Goal: Task Accomplishment & Management: Complete application form

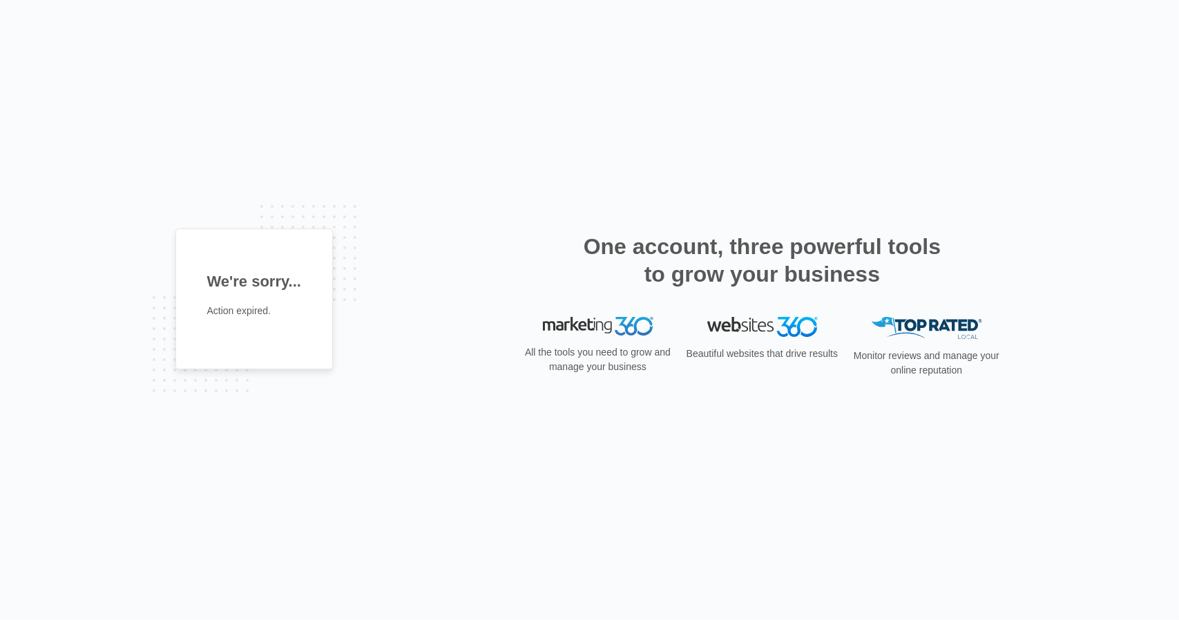
click at [627, 325] on img at bounding box center [598, 326] width 110 height 19
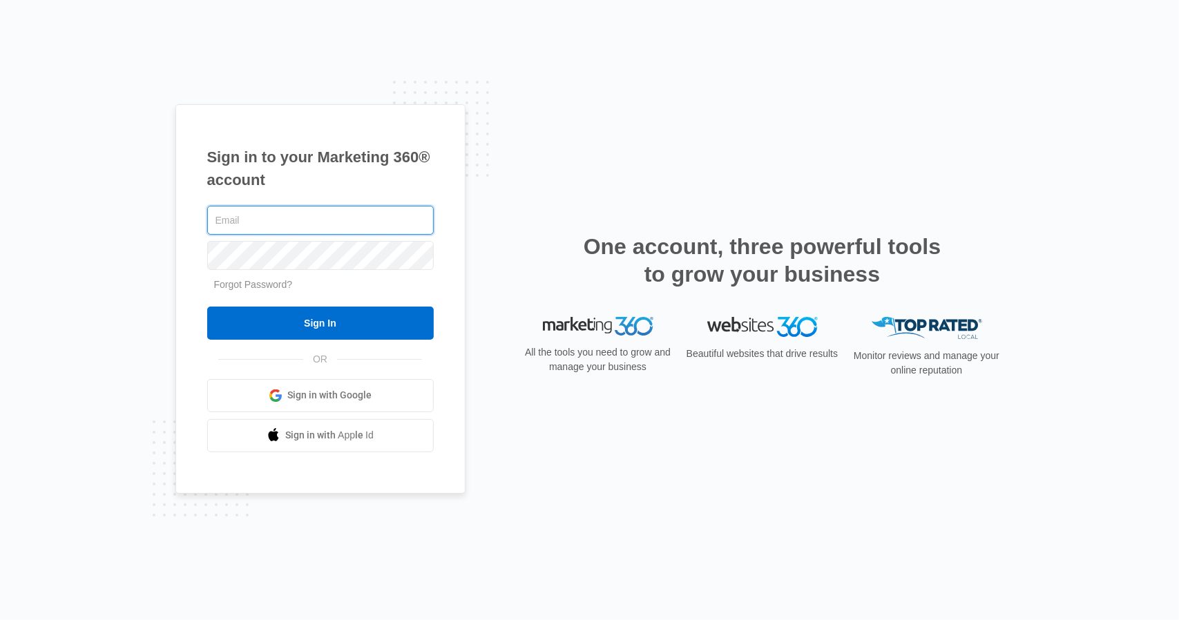
click at [363, 219] on input "text" at bounding box center [320, 220] width 226 height 29
type input "erin@thompsonvea.com"
click at [207, 307] on input "Sign In" at bounding box center [320, 323] width 226 height 33
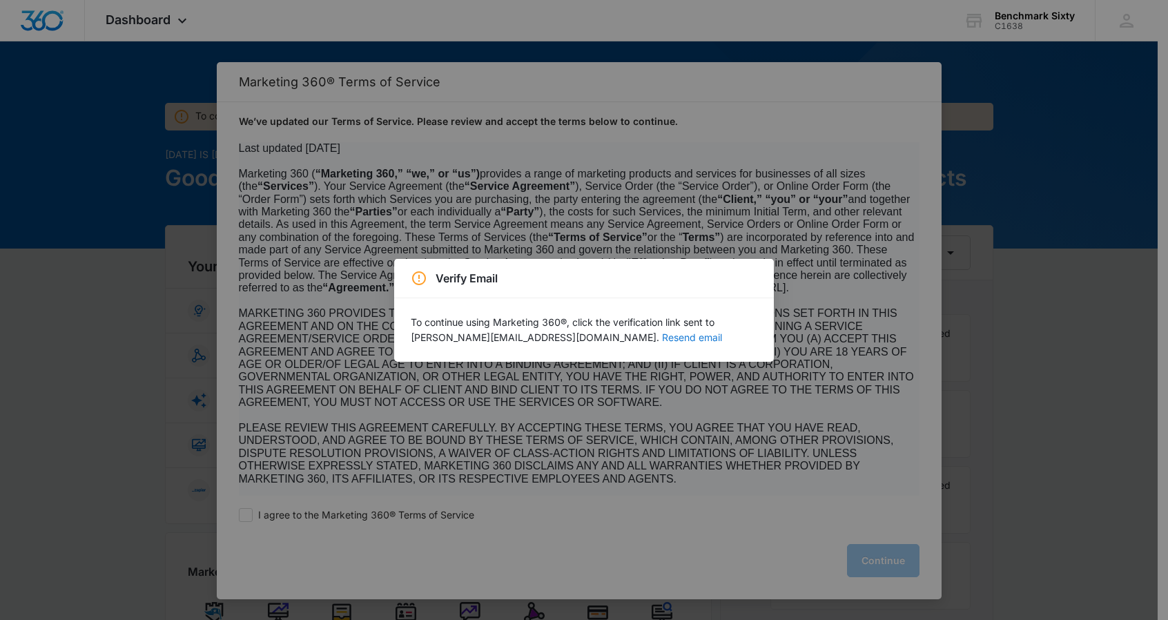
click at [662, 339] on button "Resend email" at bounding box center [692, 338] width 60 height 10
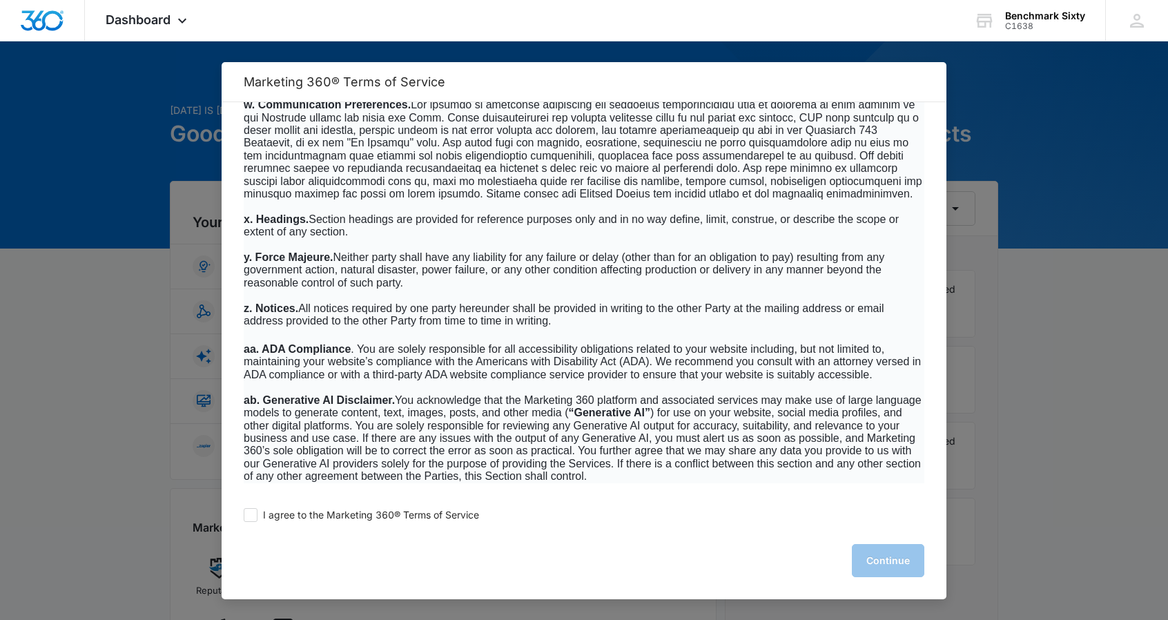
scroll to position [8845, 0]
click at [255, 514] on span at bounding box center [251, 515] width 14 height 14
click at [255, 514] on input "I agree to the Marketing 360® Terms of Service" at bounding box center [251, 515] width 14 height 14
checkbox input "true"
click at [891, 563] on button "Continue" at bounding box center [888, 560] width 72 height 33
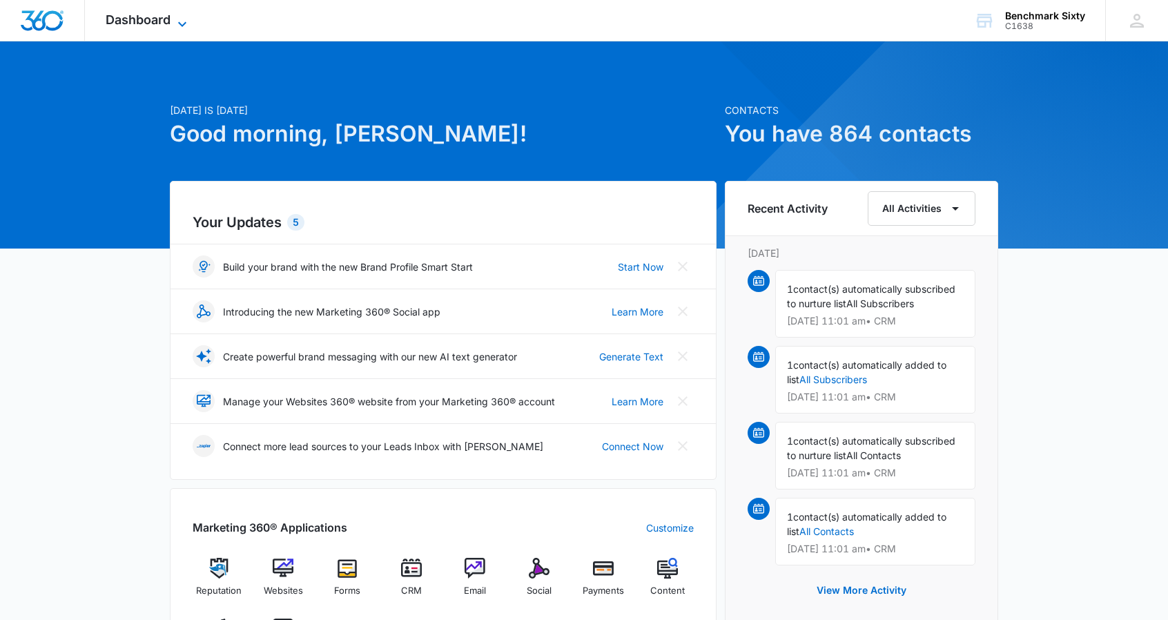
click at [166, 21] on span "Dashboard" at bounding box center [138, 19] width 65 height 14
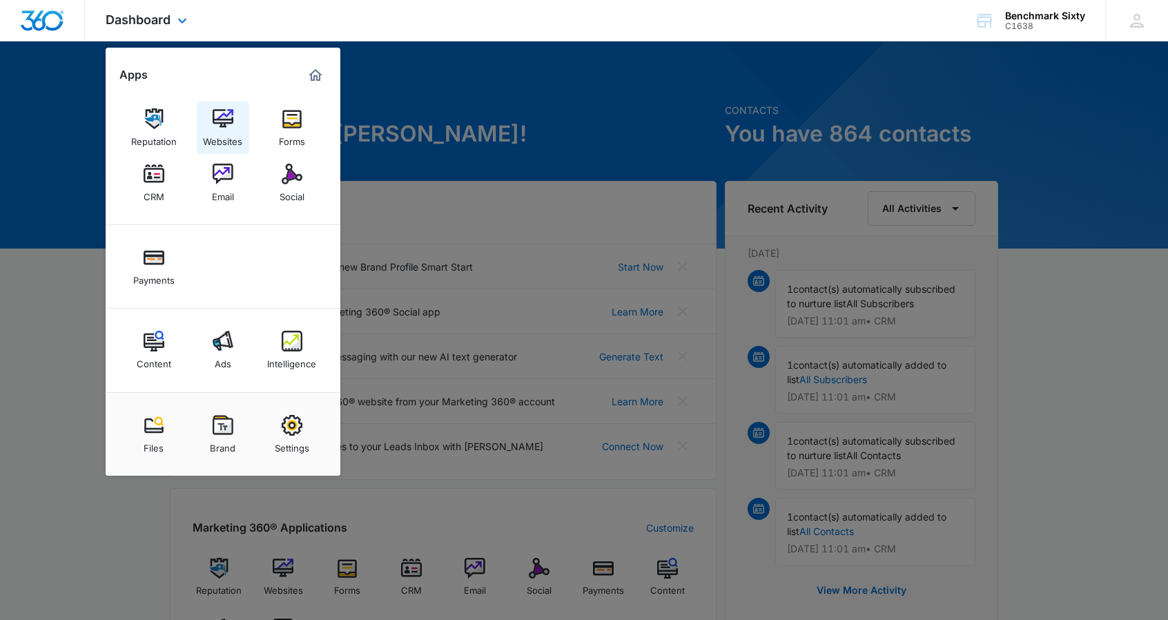
click at [220, 122] on img at bounding box center [223, 118] width 21 height 21
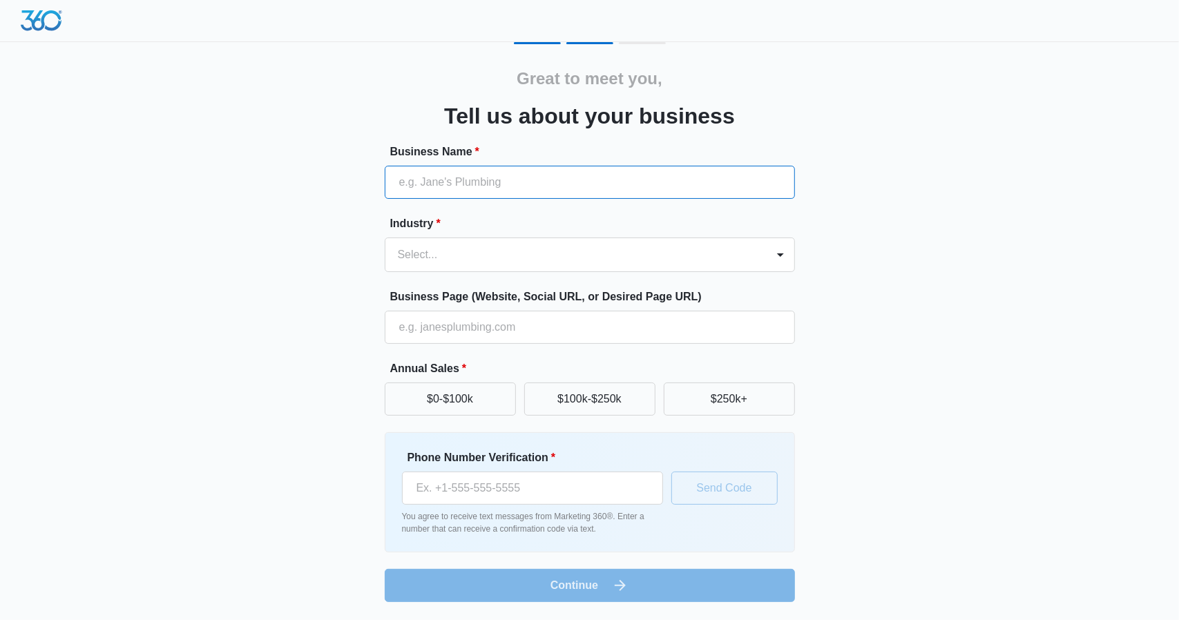
click at [561, 188] on input "Business Name *" at bounding box center [590, 182] width 410 height 33
type input "[PERSON_NAME] Virtual Assistants"
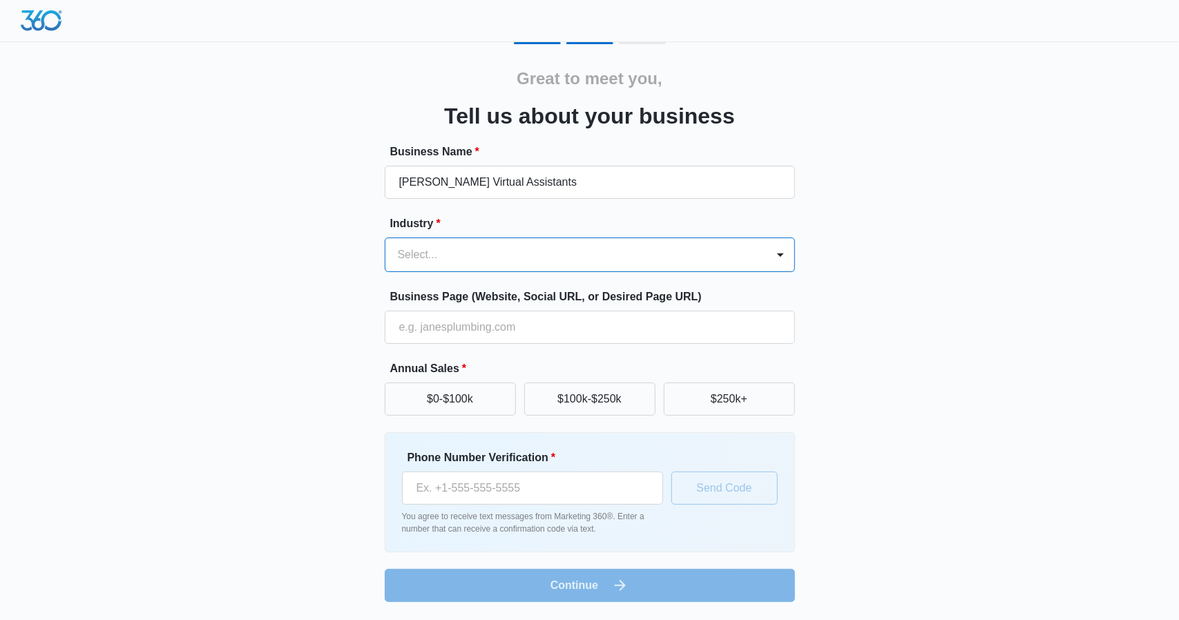
click at [588, 263] on div at bounding box center [573, 254] width 351 height 19
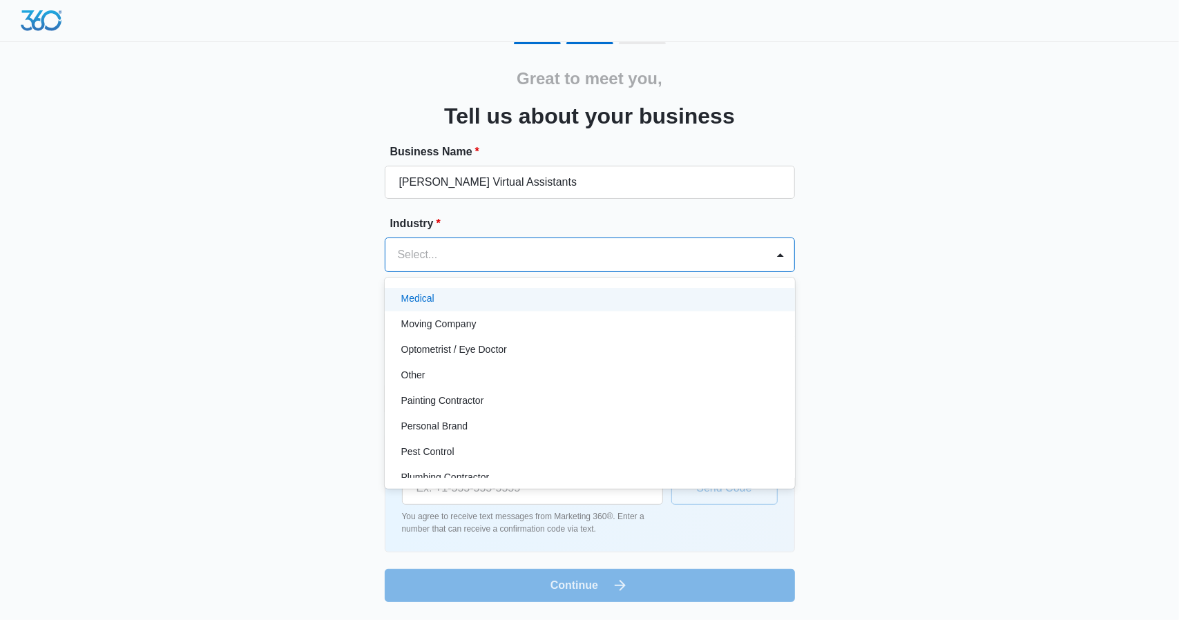
scroll to position [748, 0]
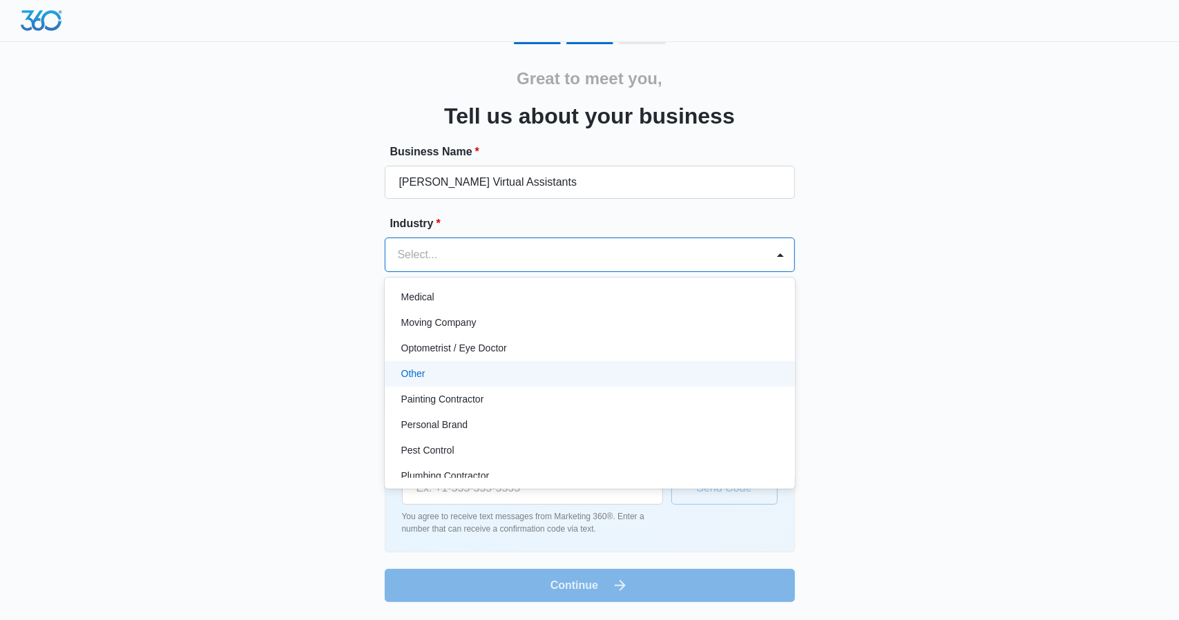
click at [613, 365] on div "Other" at bounding box center [590, 374] width 410 height 26
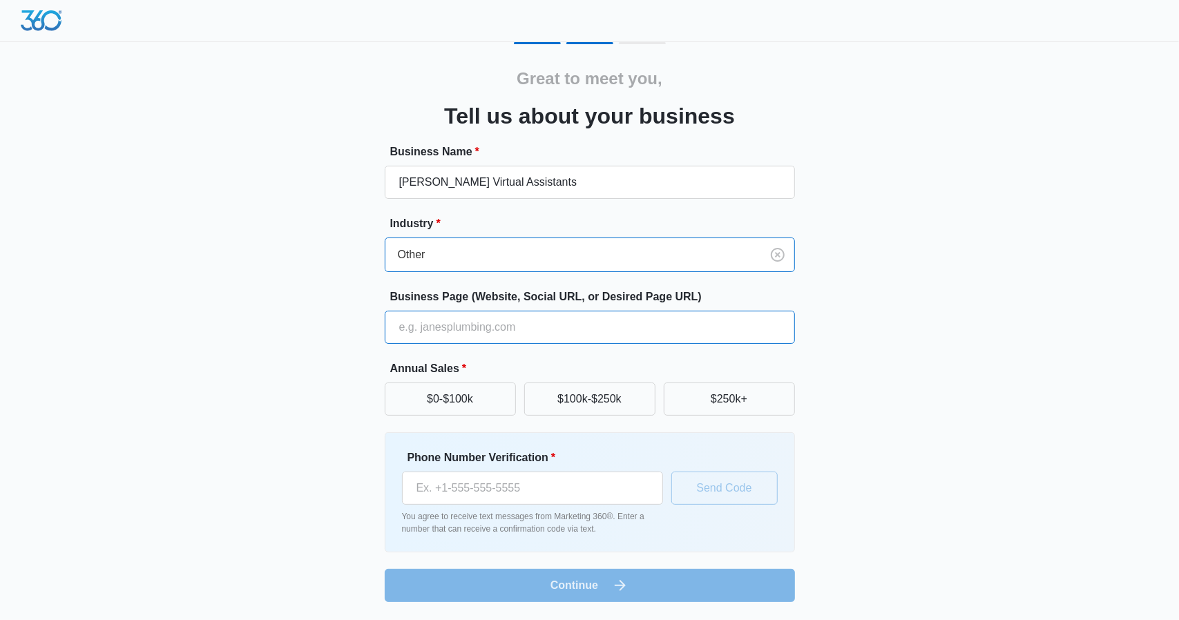
click at [609, 316] on input "Business Page (Website, Social URL, or Desired Page URL)" at bounding box center [590, 327] width 410 height 33
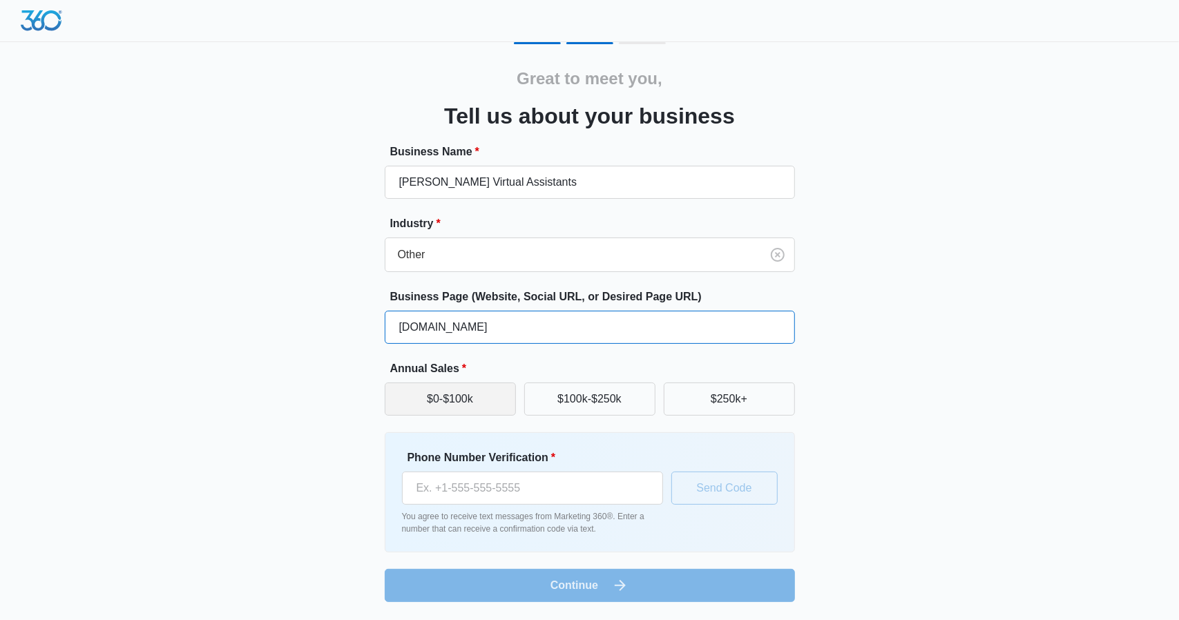
type input "[DOMAIN_NAME]"
click at [461, 397] on button "$0-$100k" at bounding box center [450, 398] width 131 height 33
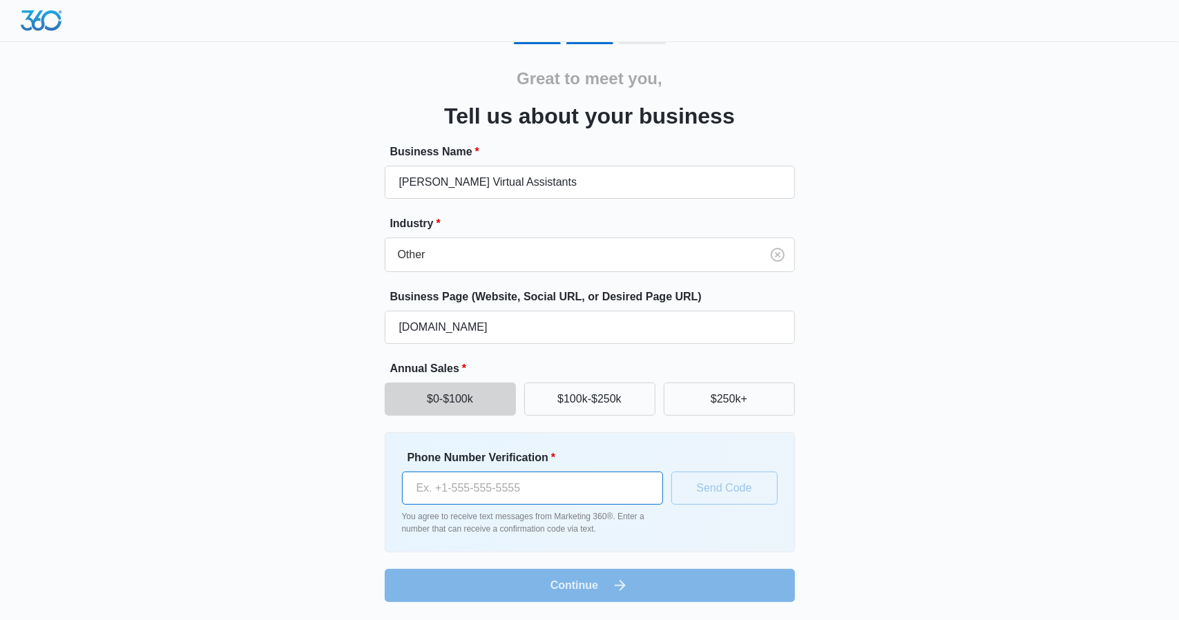
click at [565, 488] on input "Phone Number Verification *" at bounding box center [532, 488] width 261 height 33
type input "[PHONE_NUMBER]"
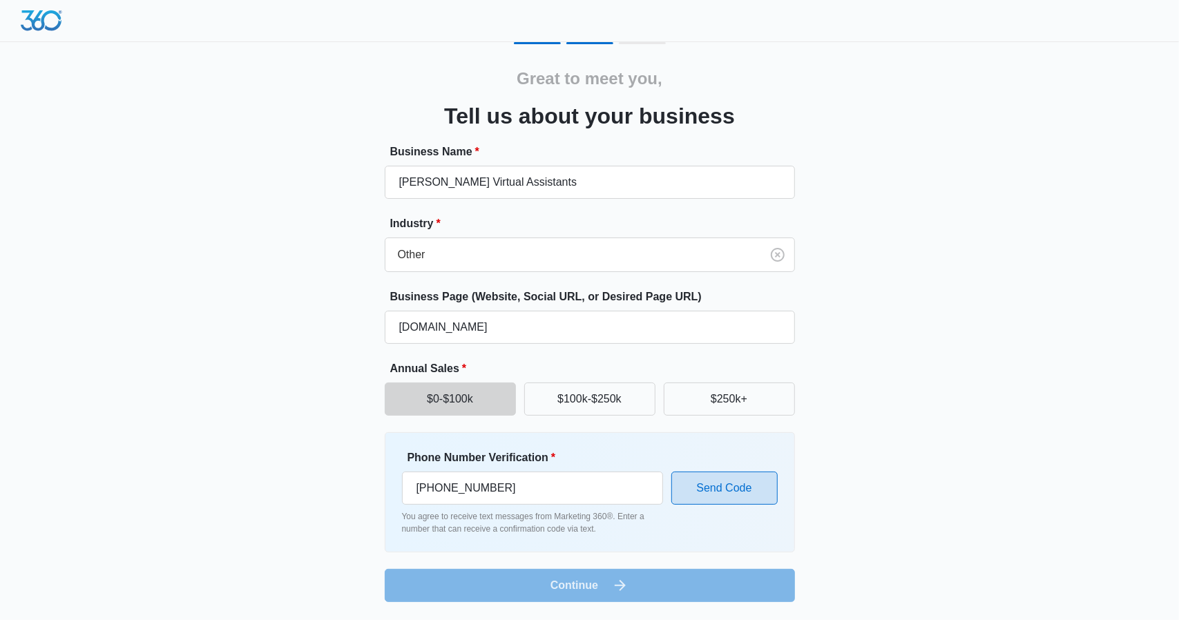
click at [724, 488] on button "Send Code" at bounding box center [724, 488] width 106 height 33
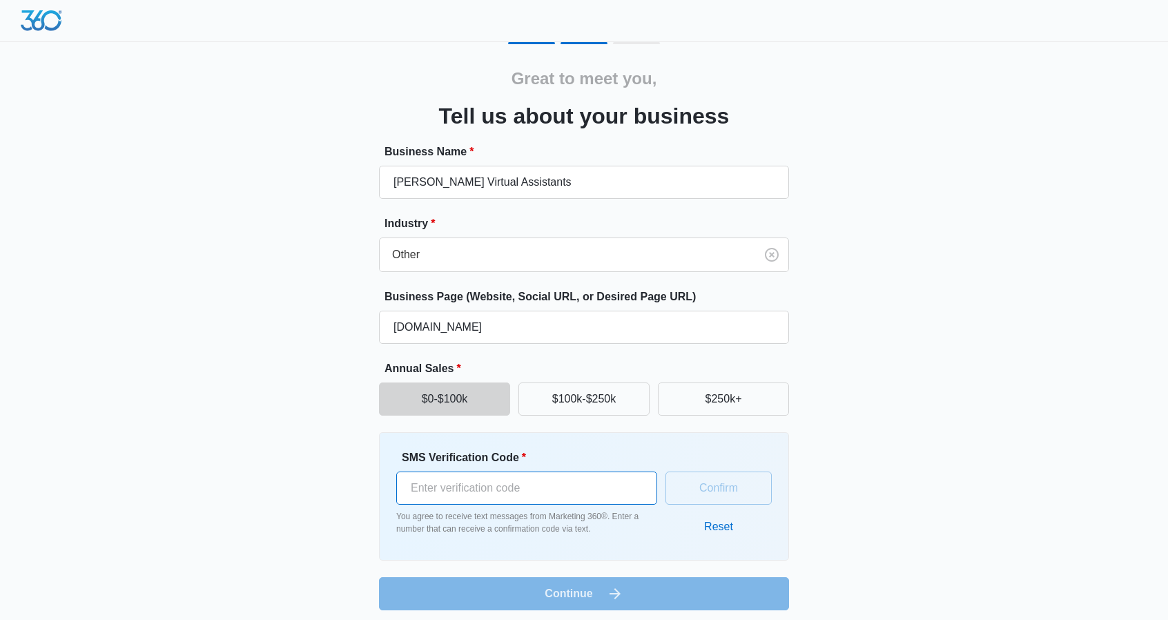
click at [597, 487] on input "SMS Verification Code *" at bounding box center [526, 488] width 261 height 33
type input "460296"
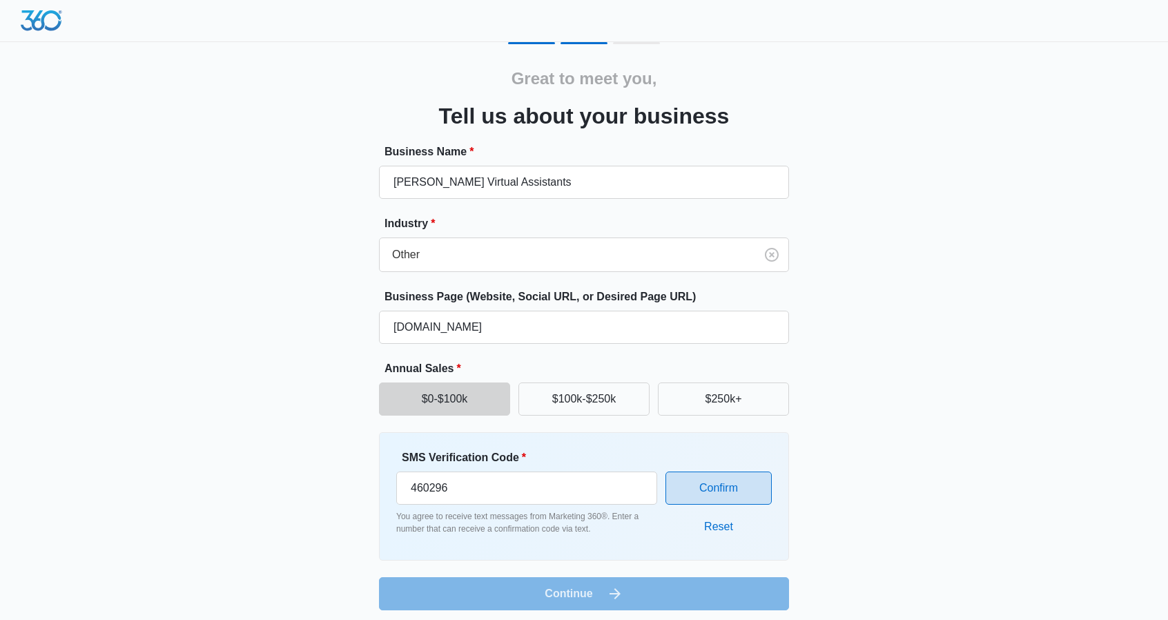
click at [710, 493] on button "Confirm" at bounding box center [719, 488] width 106 height 33
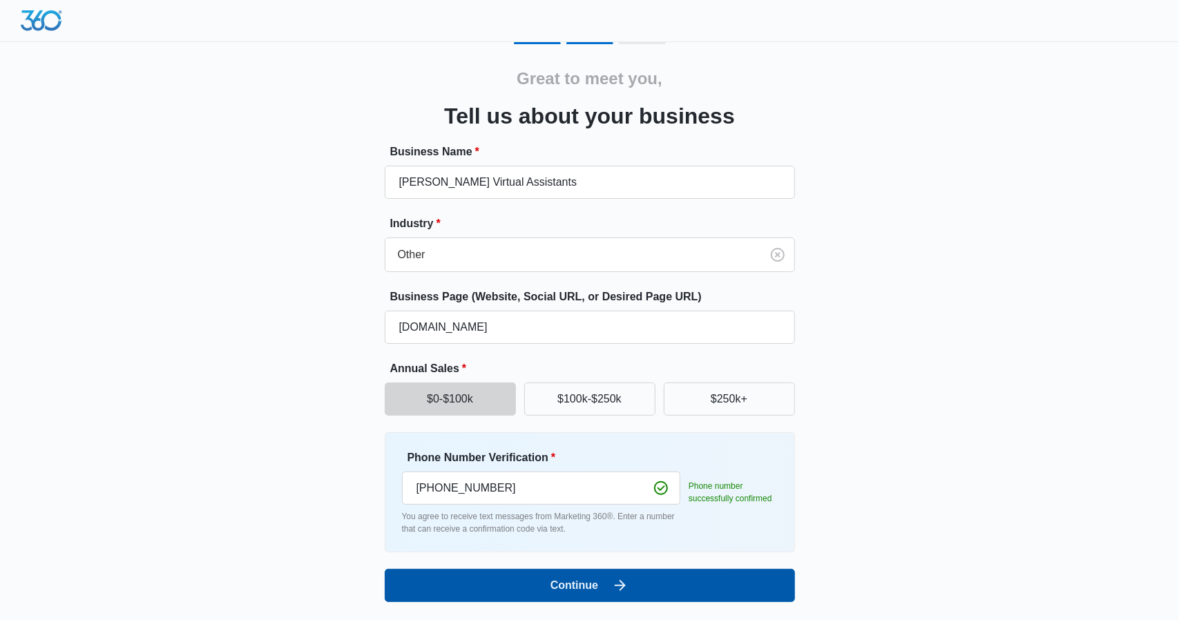
click at [623, 579] on icon "submit" at bounding box center [620, 585] width 17 height 17
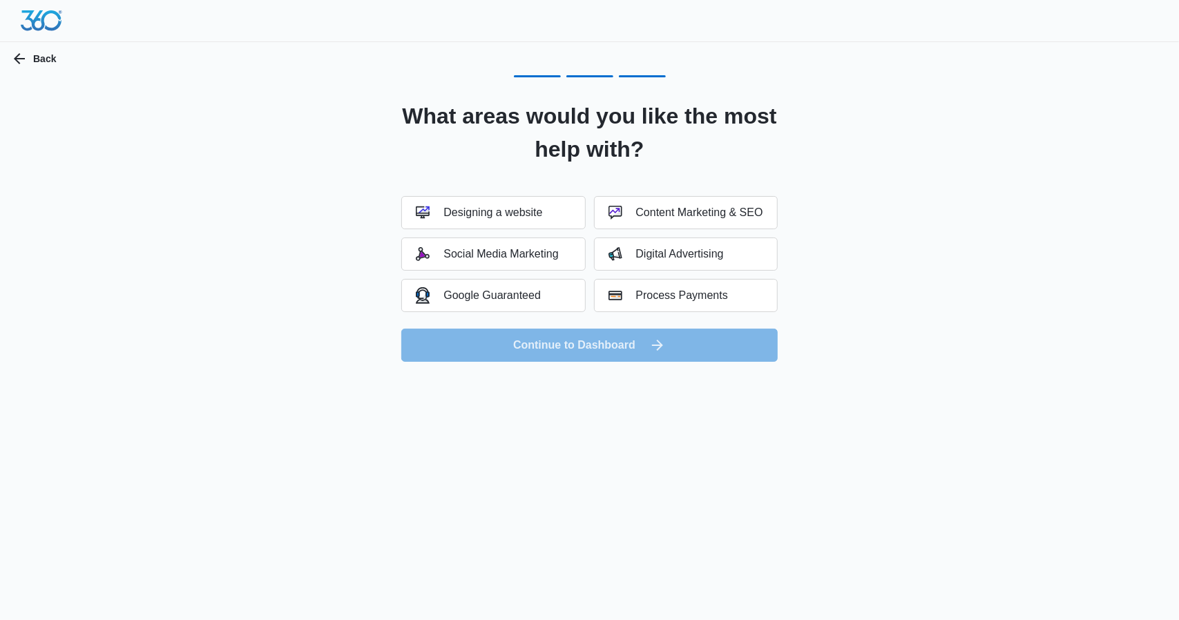
click at [497, 229] on div "Designing a website Content Marketing & SEO Social Media Marketing Digital Adve…" at bounding box center [589, 254] width 376 height 116
click at [505, 217] on div "Designing a website" at bounding box center [479, 213] width 126 height 14
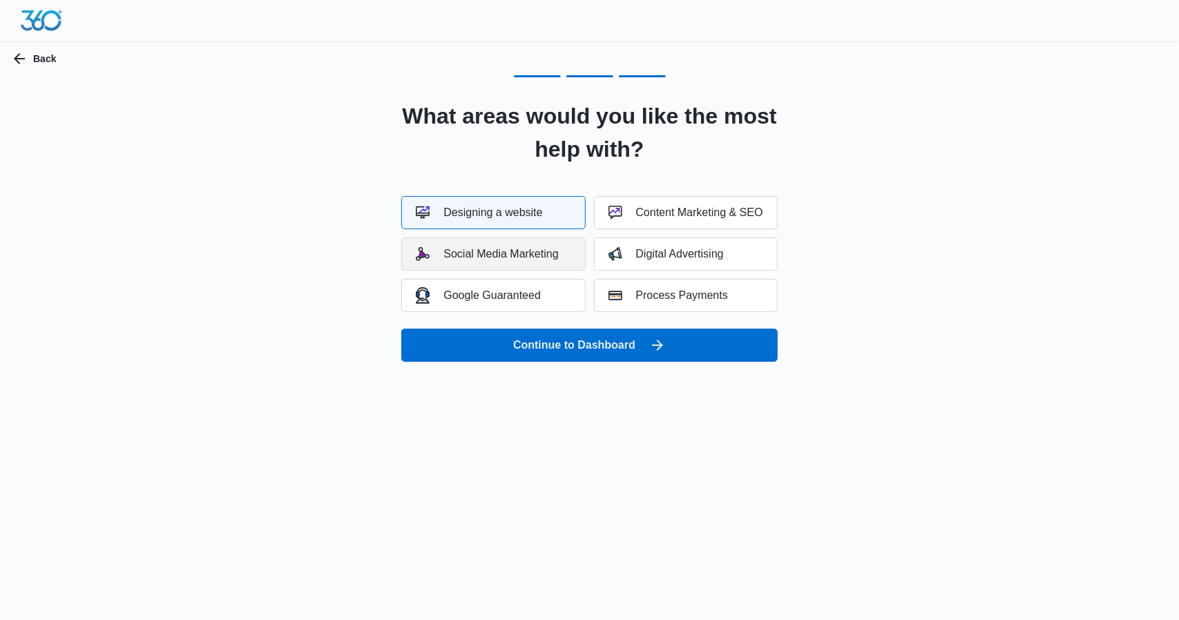
click at [516, 258] on div "Social Media Marketing" at bounding box center [487, 254] width 142 height 14
click at [543, 298] on button "Google Guaranteed" at bounding box center [493, 295] width 184 height 33
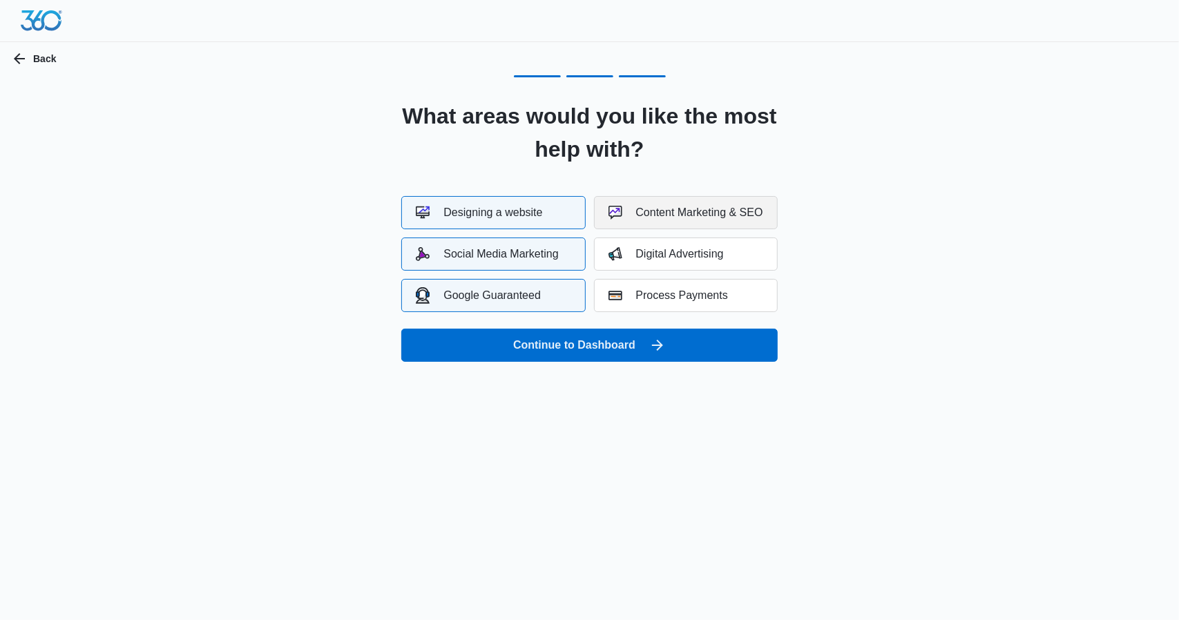
click at [664, 200] on button "Content Marketing & SEO" at bounding box center [686, 212] width 184 height 33
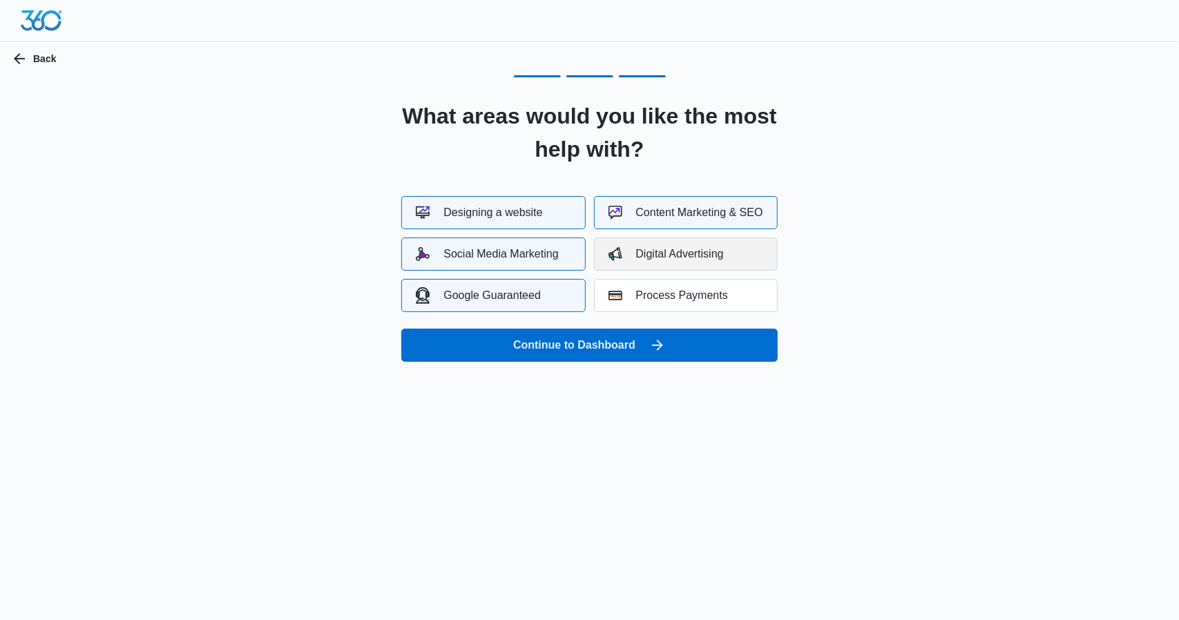
click at [686, 259] on div "Digital Advertising" at bounding box center [665, 254] width 115 height 14
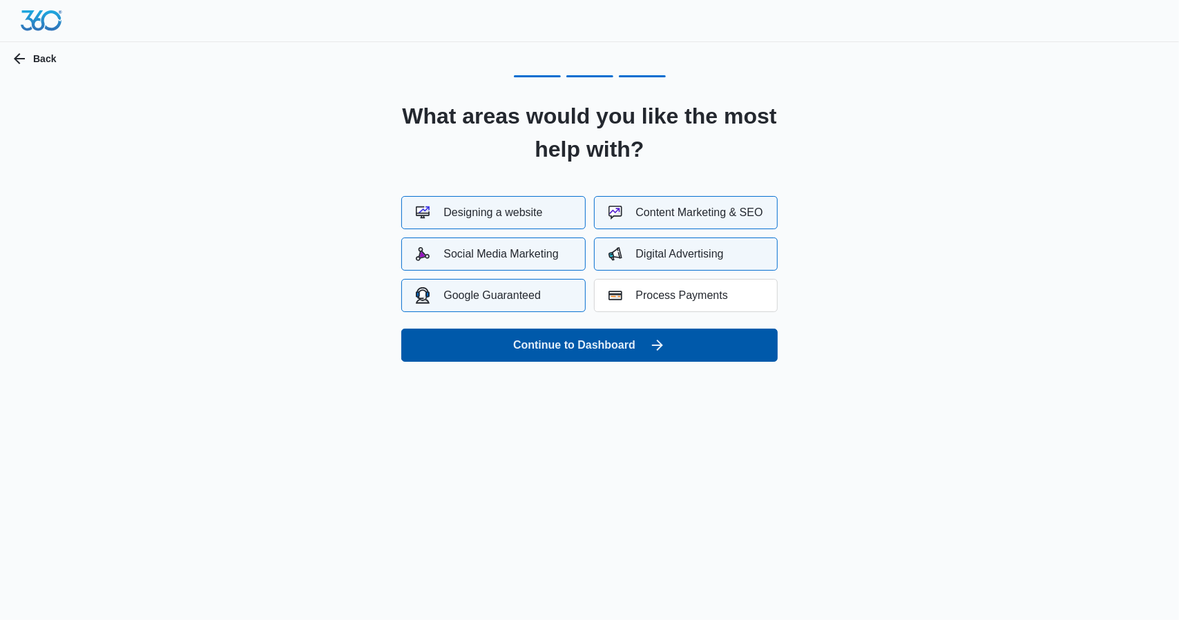
click at [675, 339] on button "Continue to Dashboard" at bounding box center [589, 345] width 376 height 33
